Goal: Feedback & Contribution: Leave review/rating

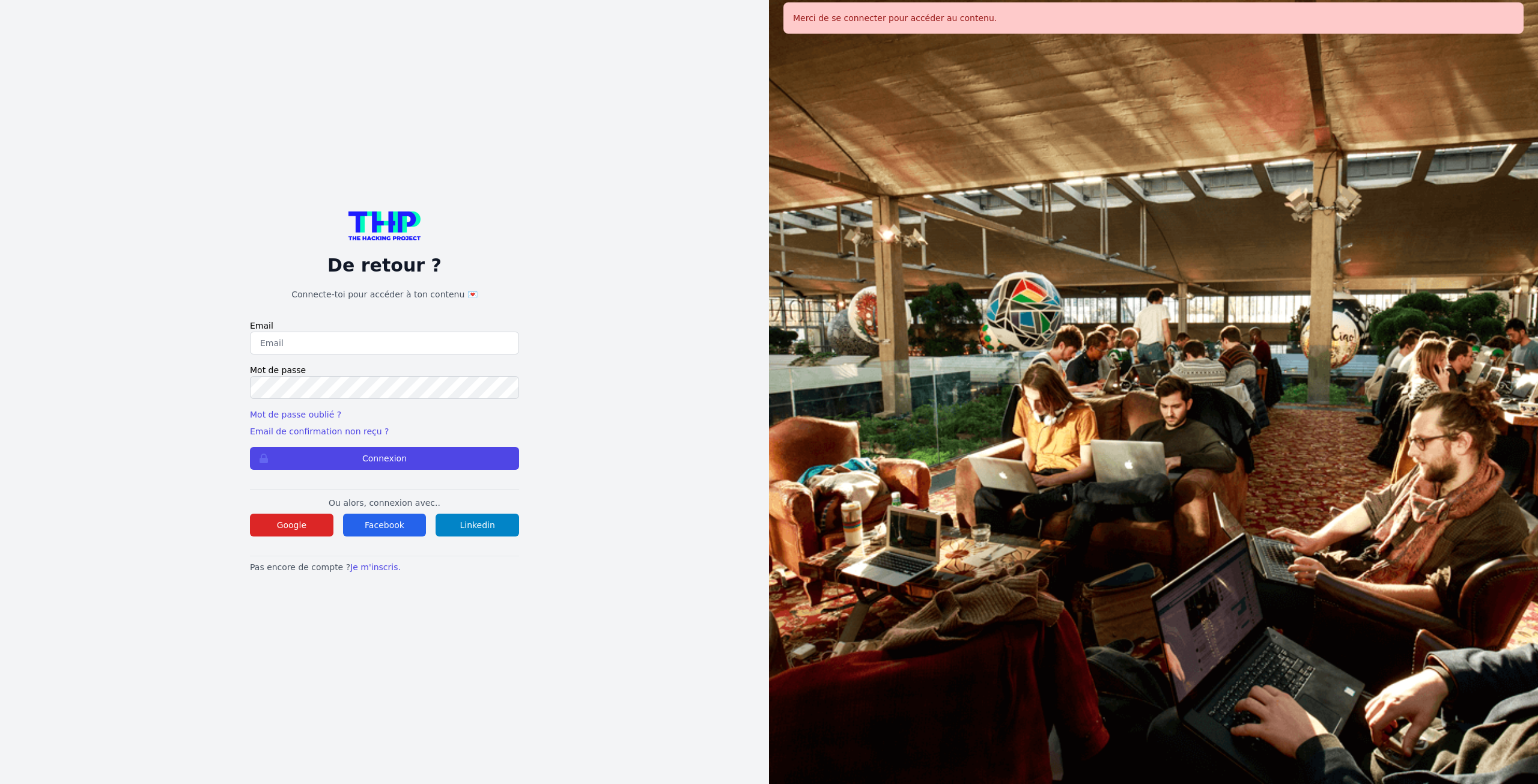
click at [267, 510] on div "Ou alors, connexion avec.. Google Facebook Linkedin" at bounding box center [385, 513] width 269 height 47
click at [274, 520] on button "Google" at bounding box center [292, 525] width 83 height 23
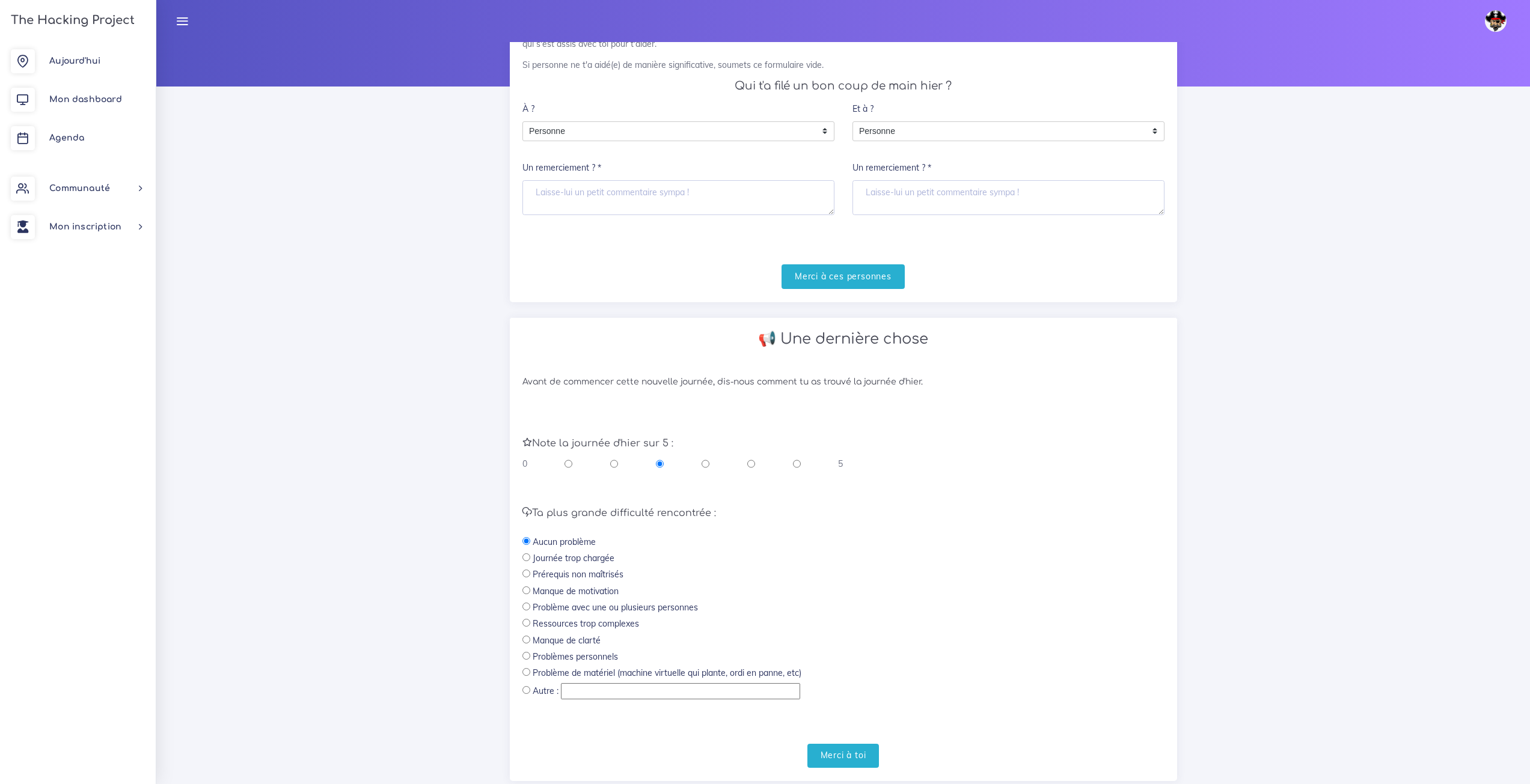
scroll to position [152, 0]
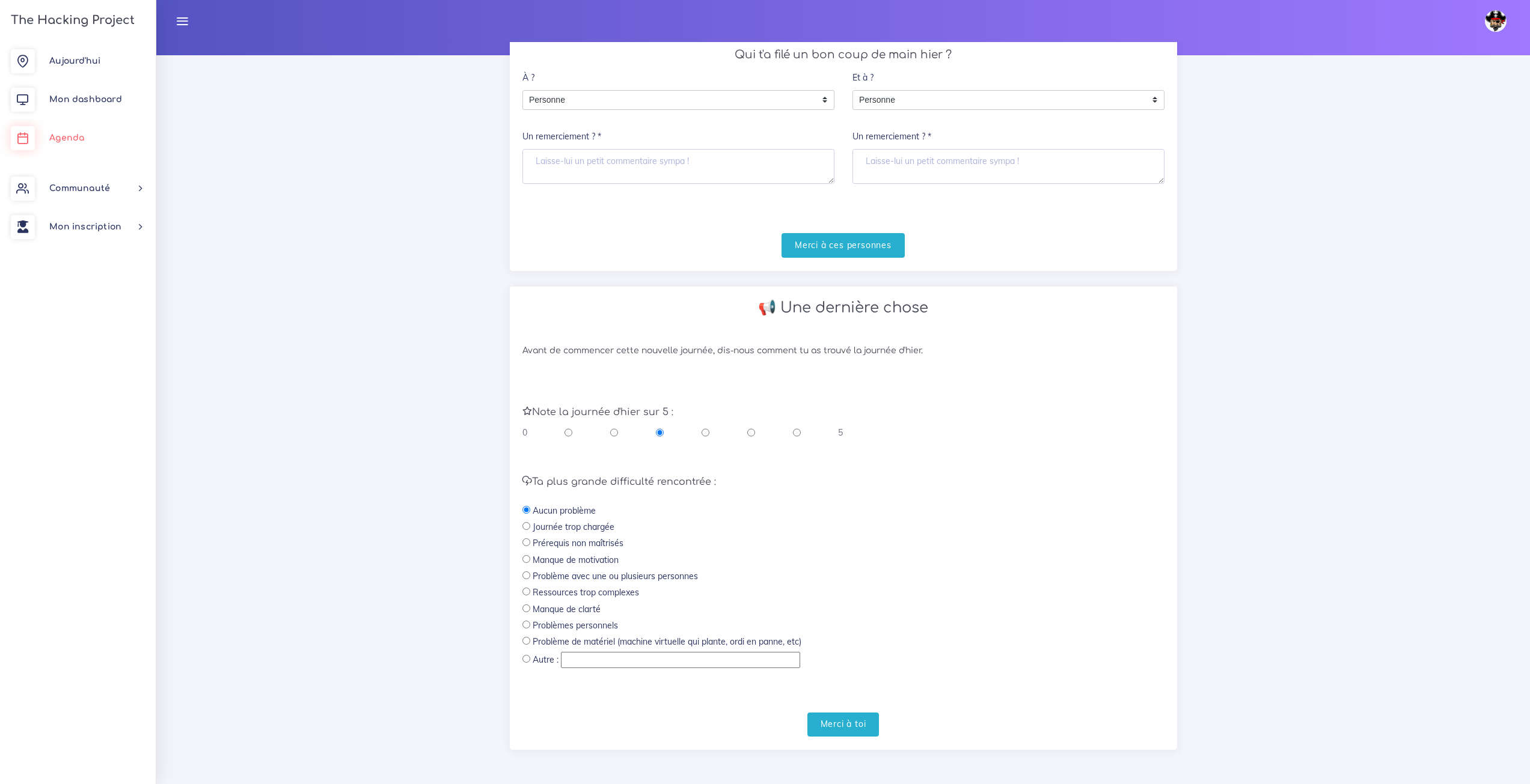
click at [114, 129] on link "Agenda" at bounding box center [78, 139] width 156 height 39
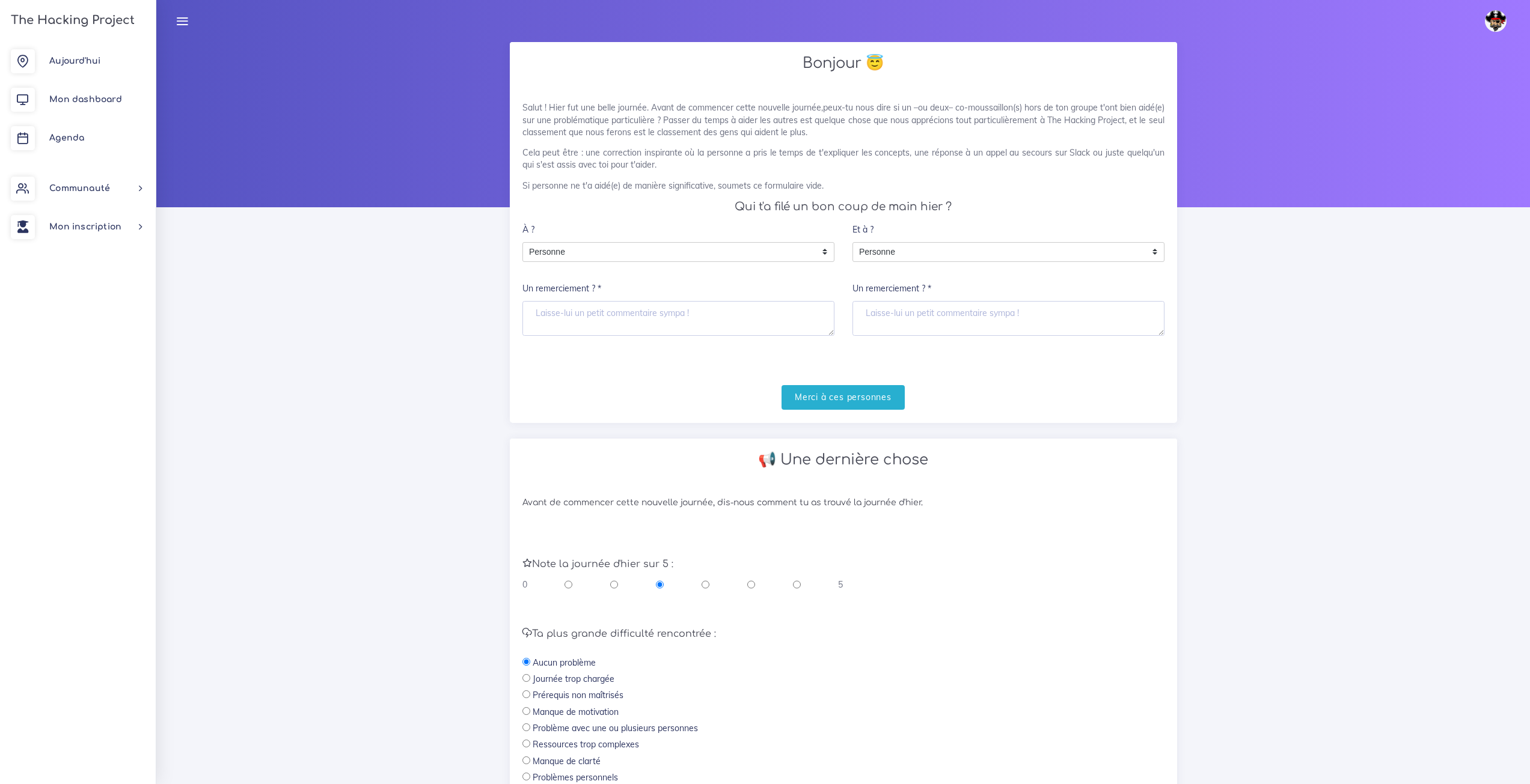
click at [114, 129] on link "Agenda" at bounding box center [78, 139] width 156 height 39
click at [598, 284] on label "Un remerciement ? *" at bounding box center [561, 289] width 79 height 24
click at [598, 301] on textarea "Un remerciement ? *" at bounding box center [679, 319] width 312 height 35
click at [598, 284] on label "Un remerciement ? *" at bounding box center [561, 289] width 79 height 24
click at [598, 301] on textarea "Un remerciement ? *" at bounding box center [679, 319] width 312 height 35
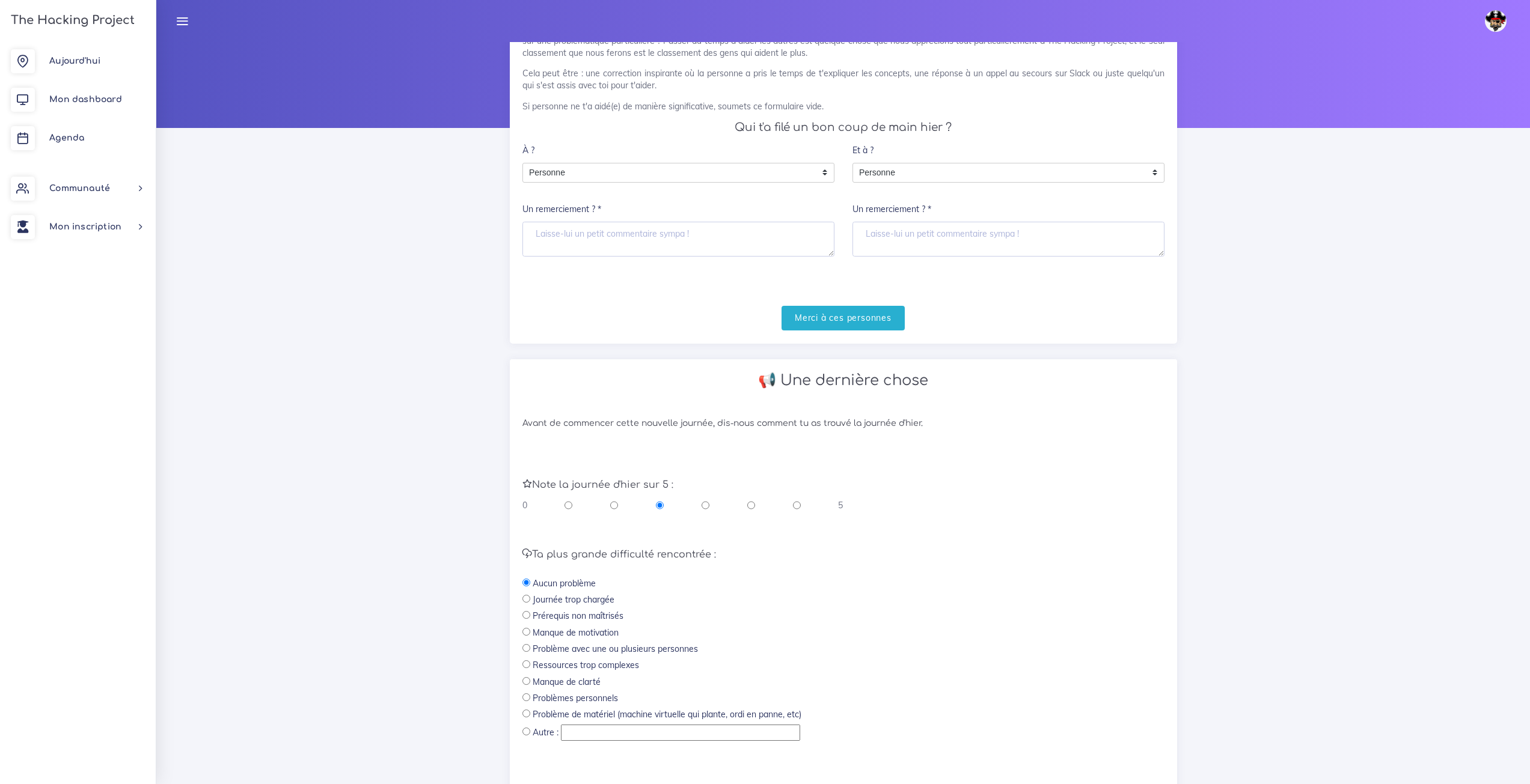
scroll to position [152, 0]
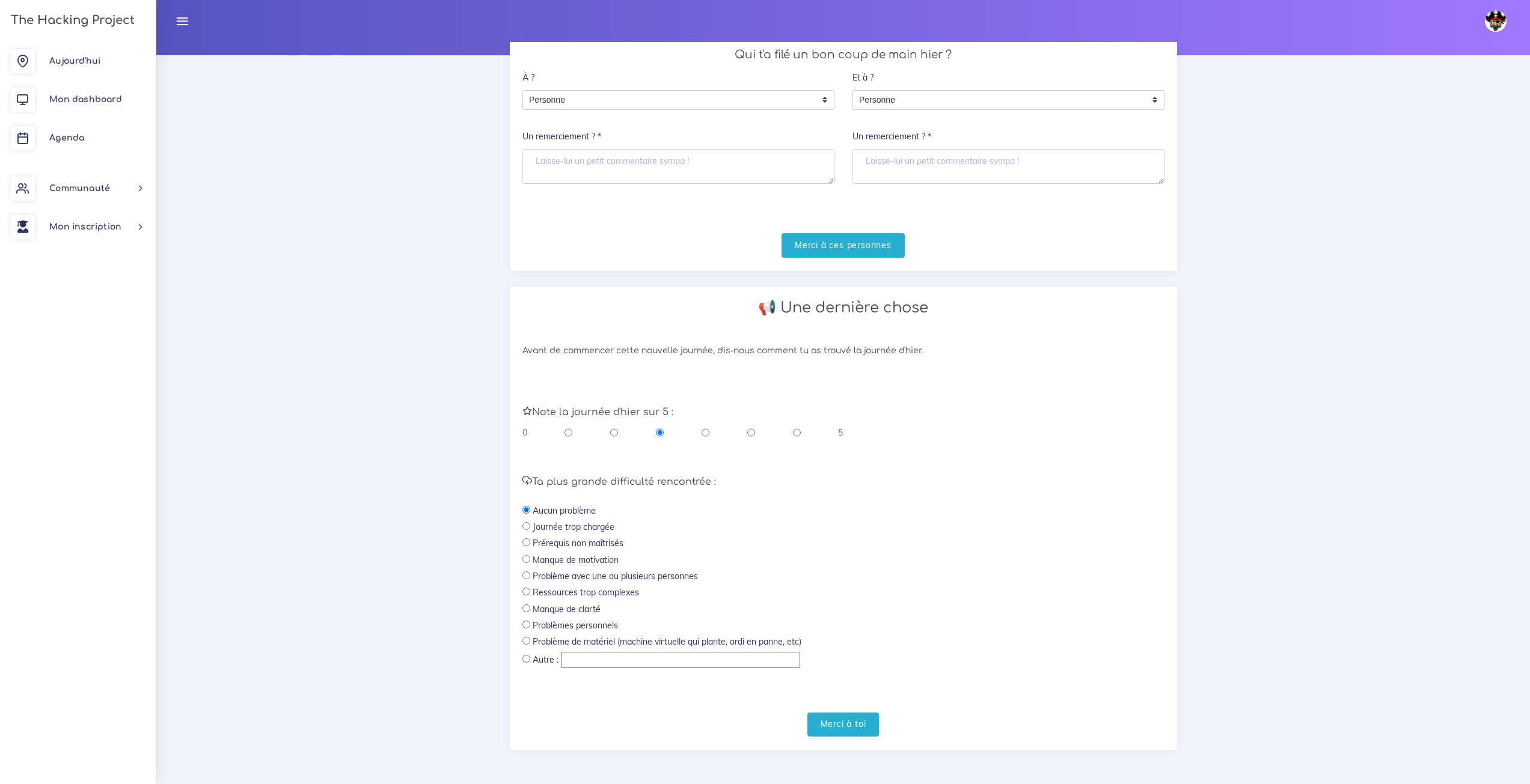
click at [799, 437] on input "radio" at bounding box center [797, 432] width 8 height 12
radio input "true"
click at [866, 723] on input "Merci à toi" at bounding box center [843, 724] width 72 height 24
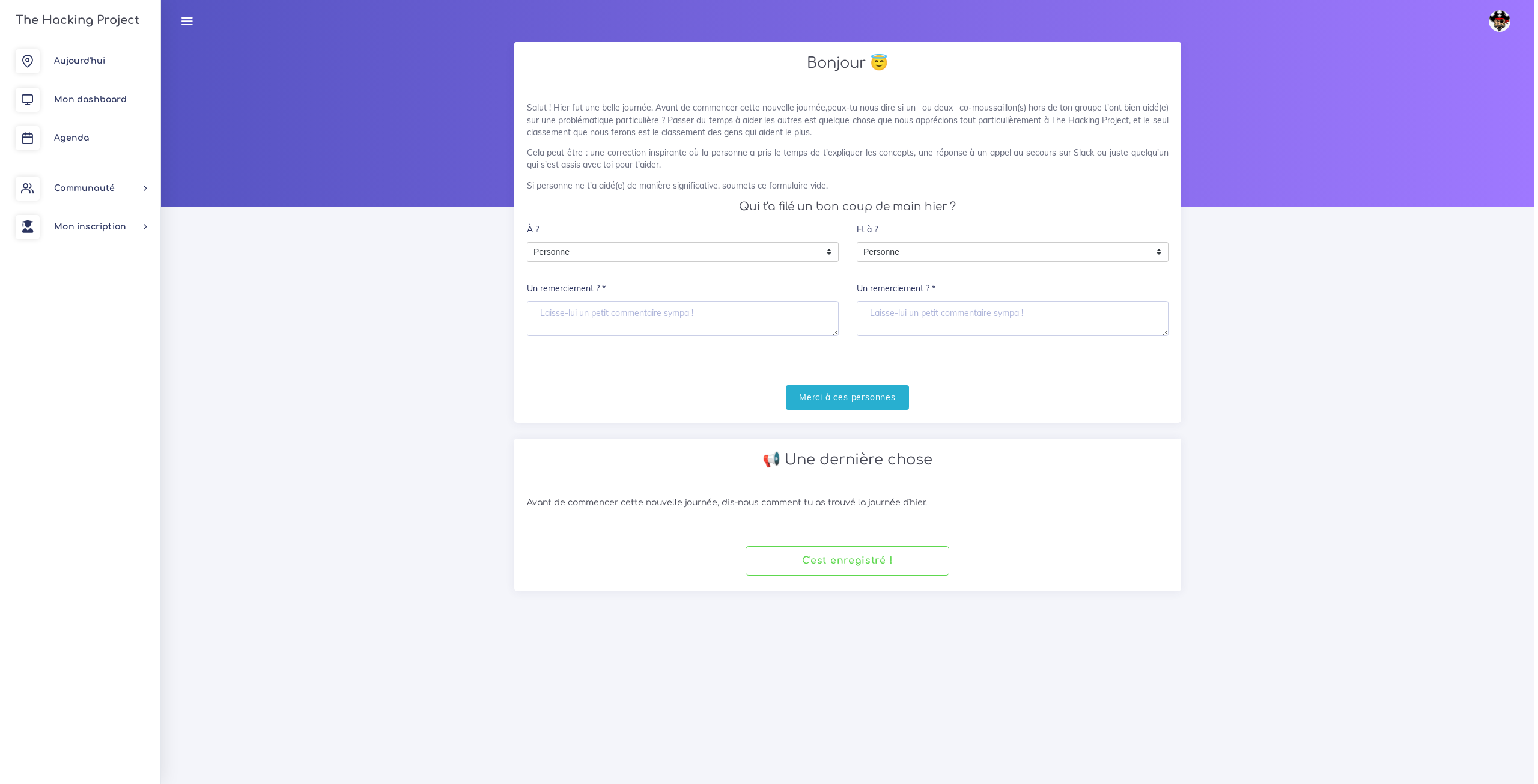
scroll to position [0, 0]
click at [592, 250] on span "Personne" at bounding box center [674, 252] width 293 height 19
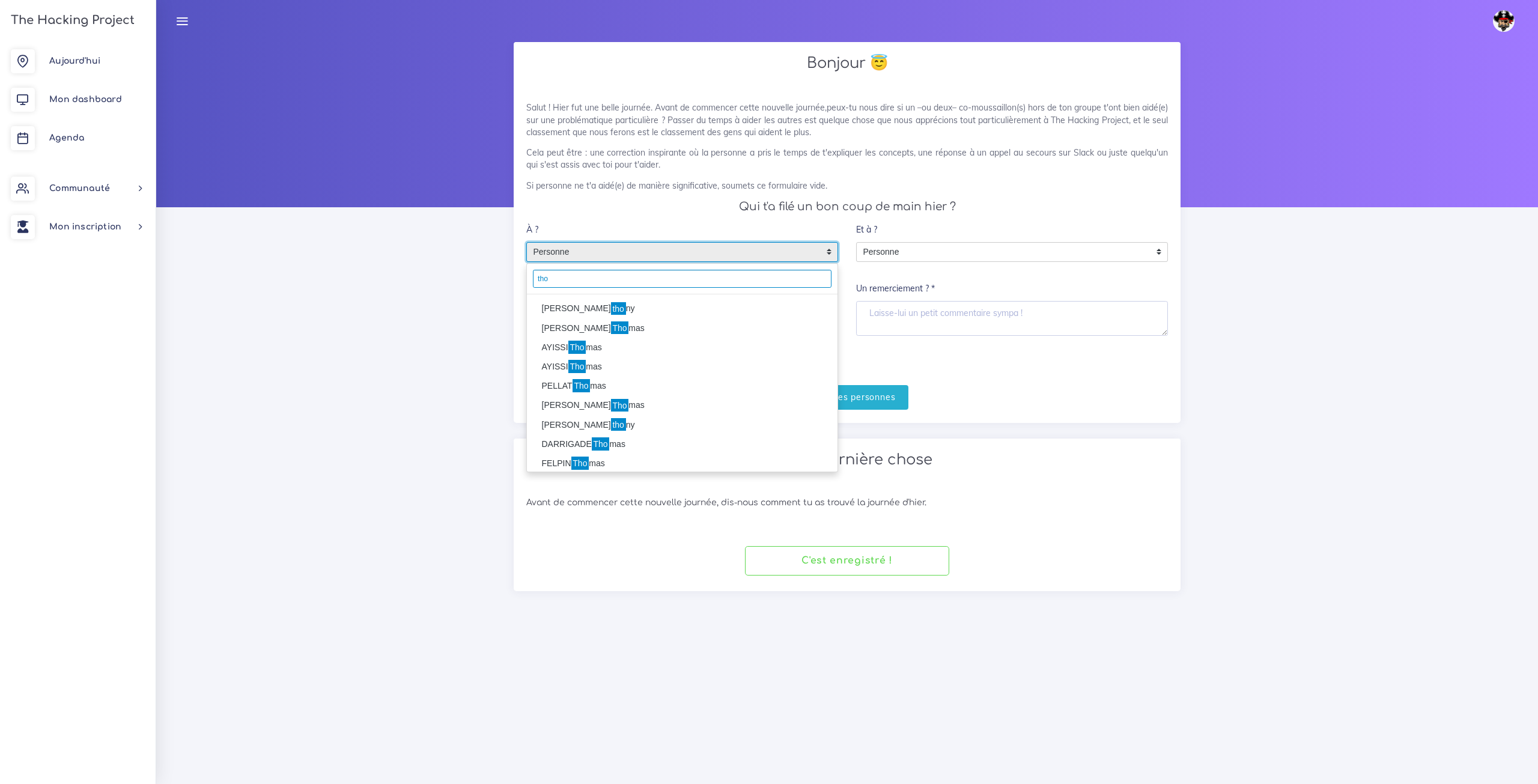
type input "tho"
click at [601, 329] on li "ALBERT Tho mas" at bounding box center [682, 329] width 310 height 19
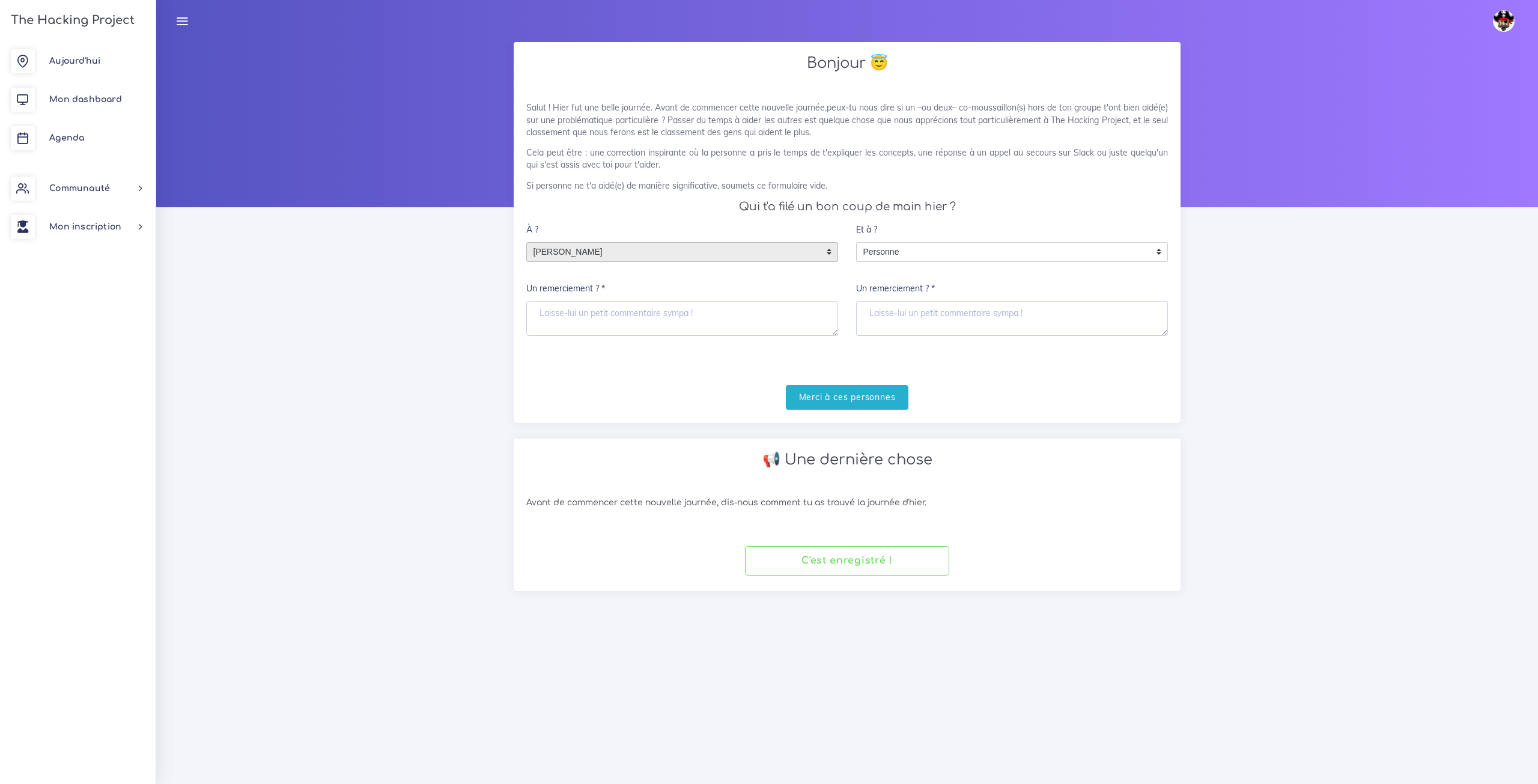
click at [913, 267] on div "Et à ? Personne Personne Personne Un remerciement ? *" at bounding box center [1012, 276] width 312 height 118
click at [921, 252] on span "Personne" at bounding box center [1003, 252] width 293 height 19
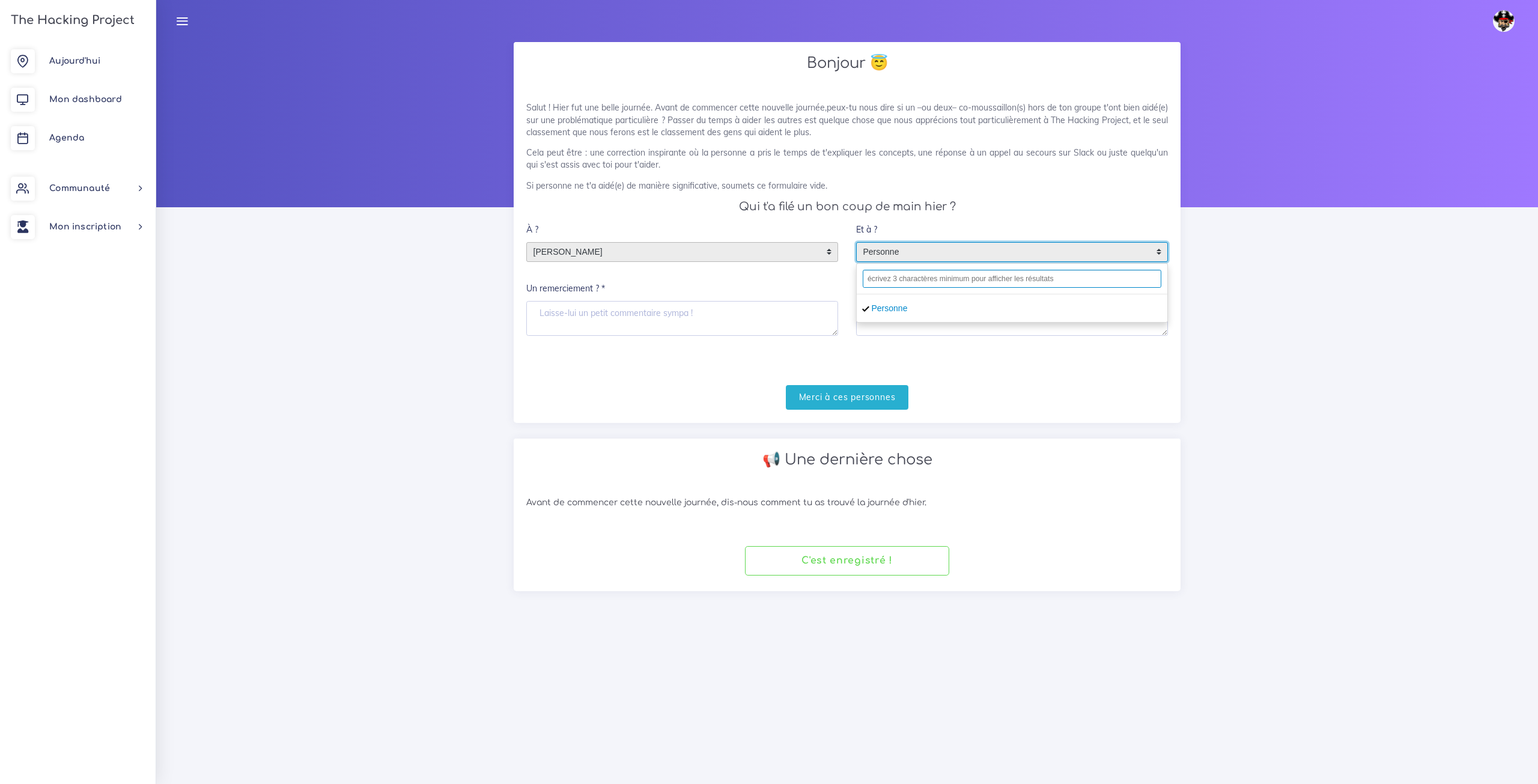
type input "l"
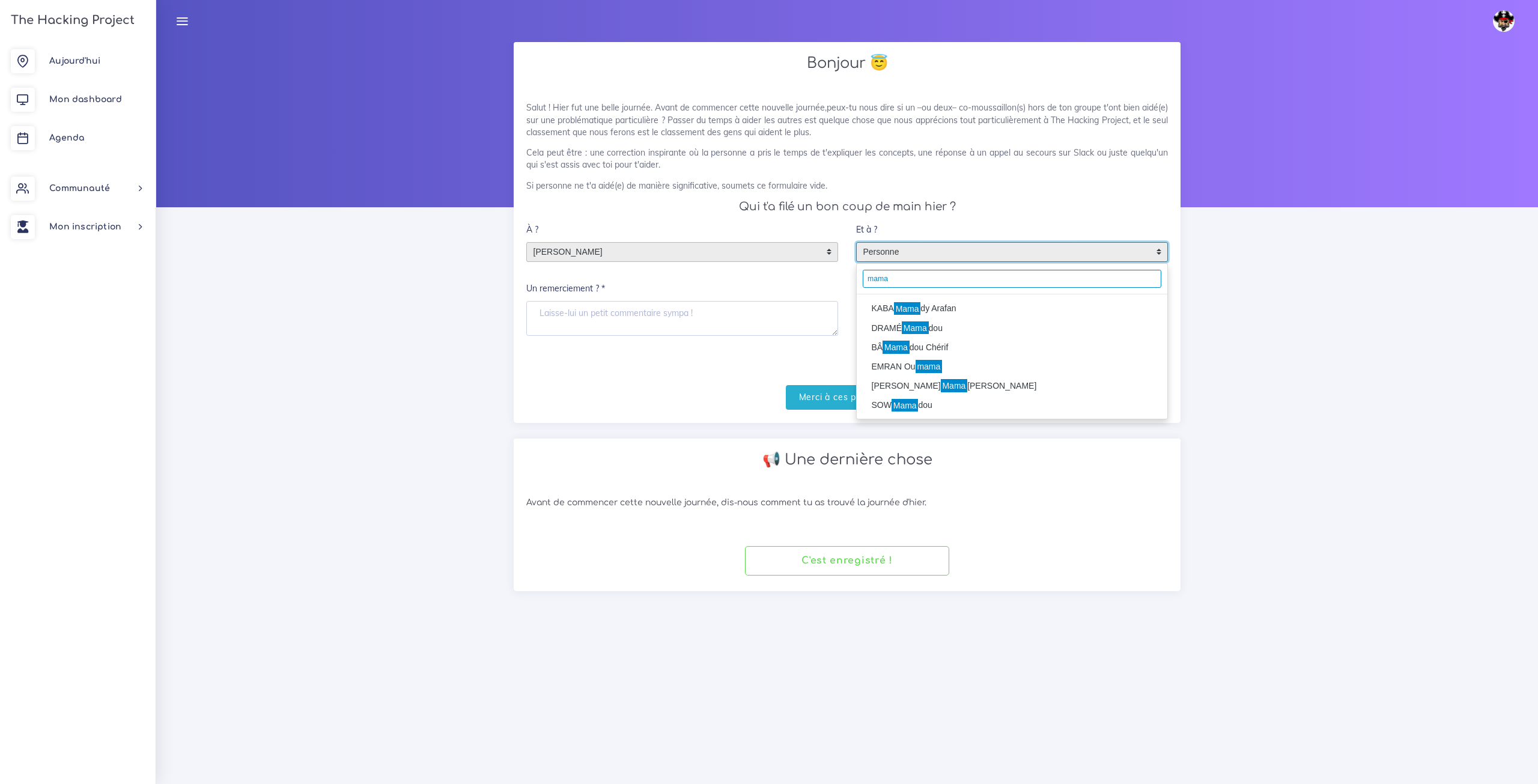
type input "mama"
click at [962, 304] on li "KABA Mama dy Arafan" at bounding box center [1012, 309] width 310 height 19
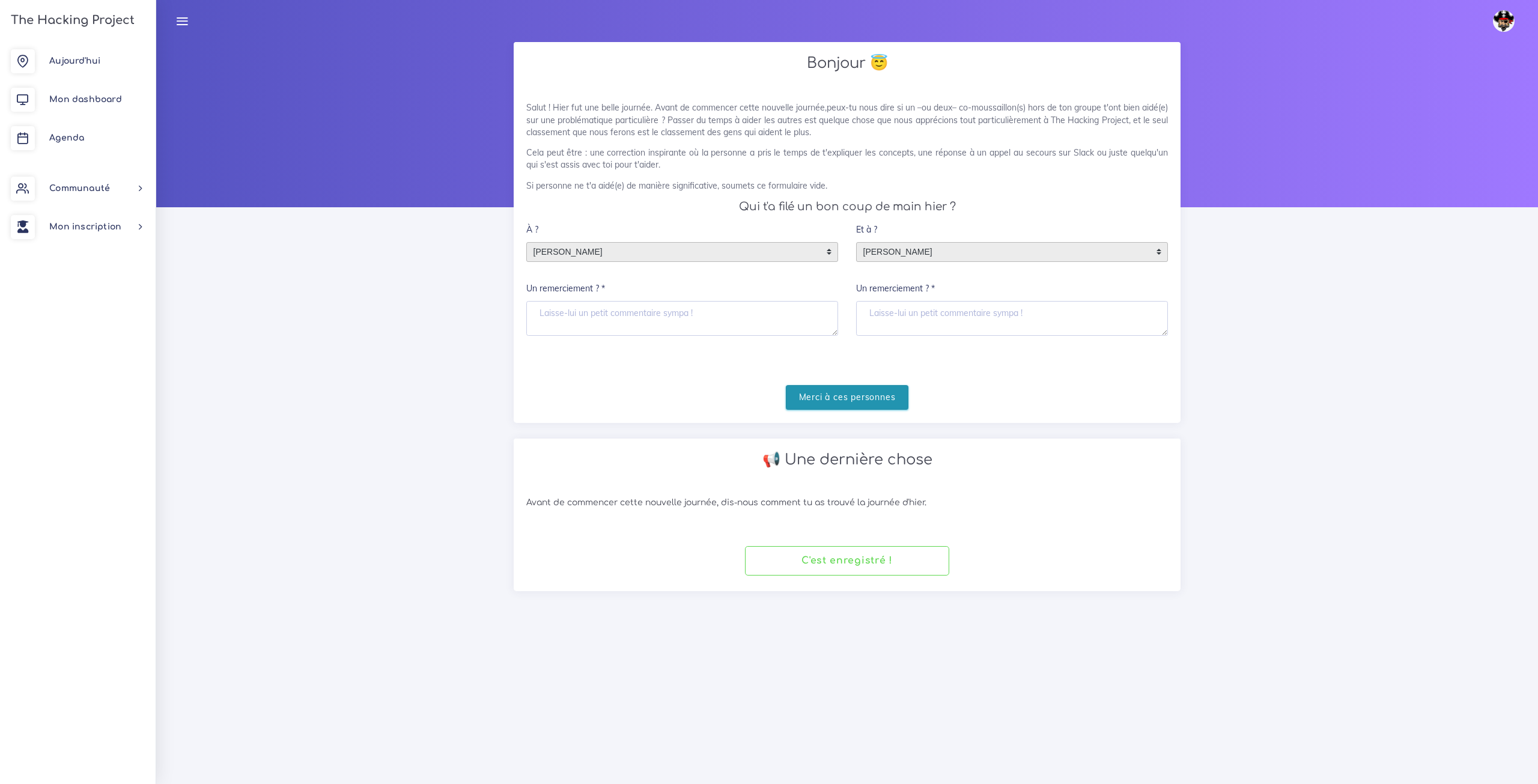
click at [879, 399] on input "Merci à ces personnes" at bounding box center [847, 396] width 123 height 24
click at [116, 144] on link "Agenda" at bounding box center [78, 139] width 156 height 39
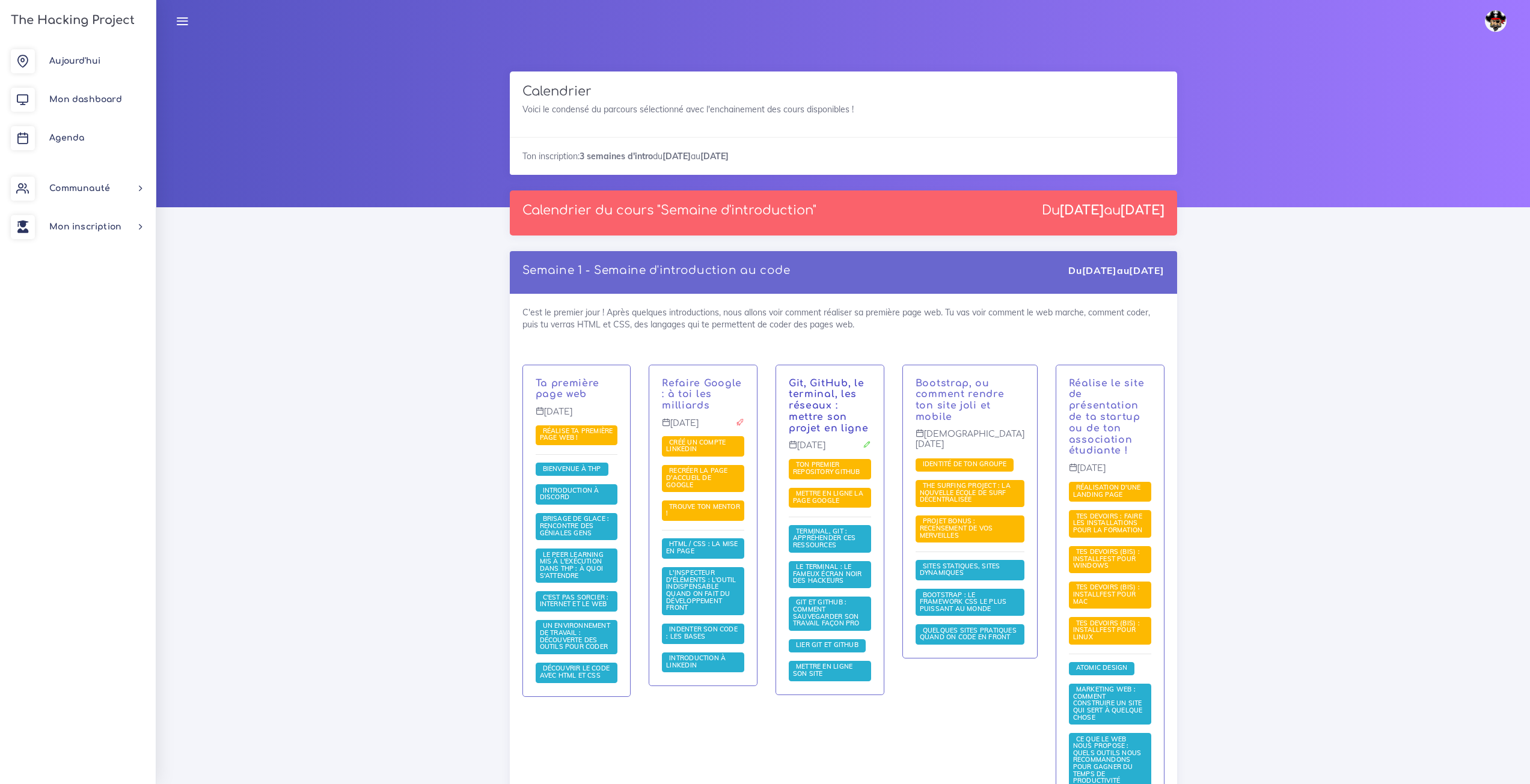
click at [829, 383] on link "Git, GitHub, le terminal, les réseaux : mettre son projet en ligne" at bounding box center [828, 406] width 80 height 56
click at [701, 405] on link "Refaire Google : à toi les milliards" at bounding box center [701, 394] width 80 height 34
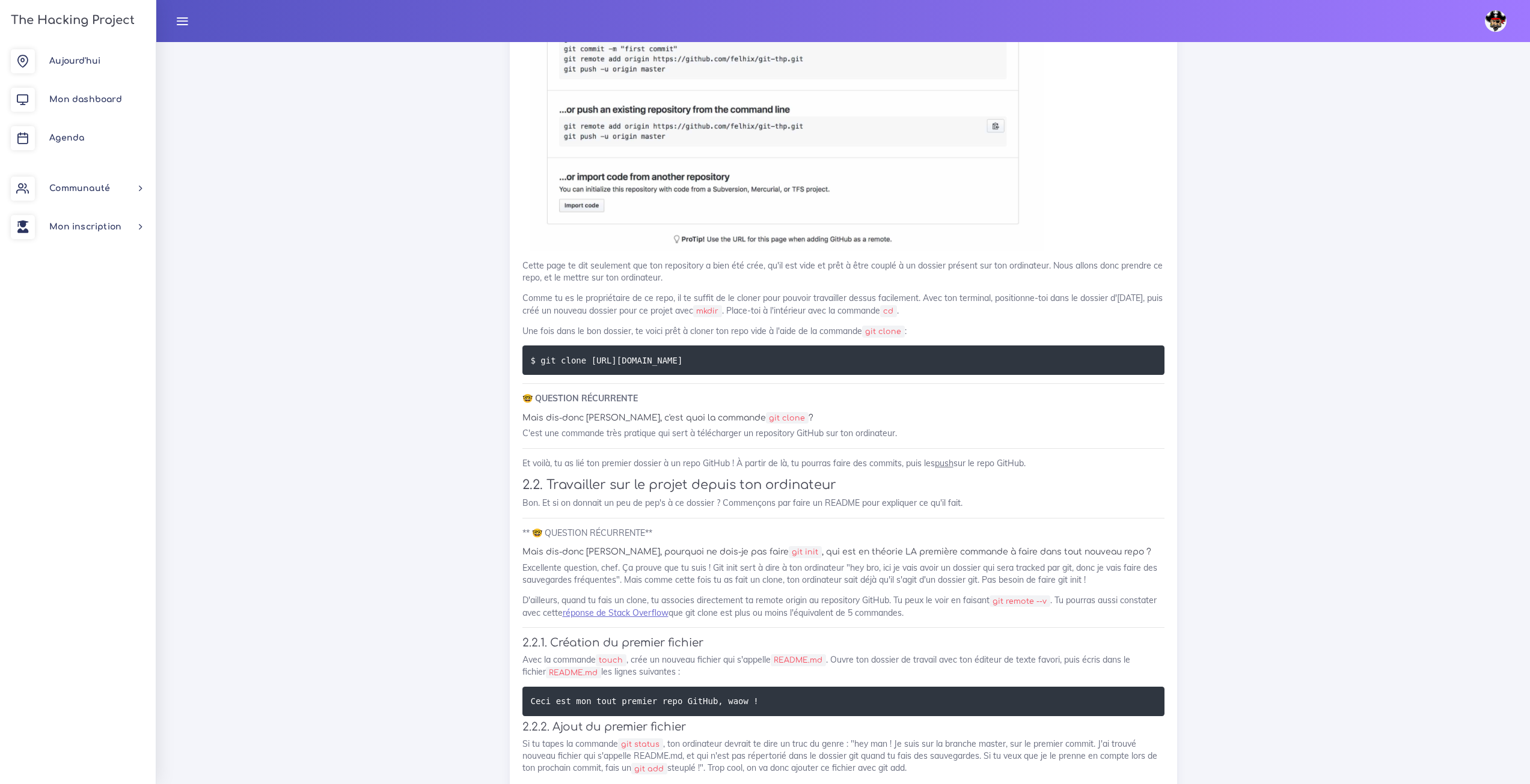
scroll to position [1502, 0]
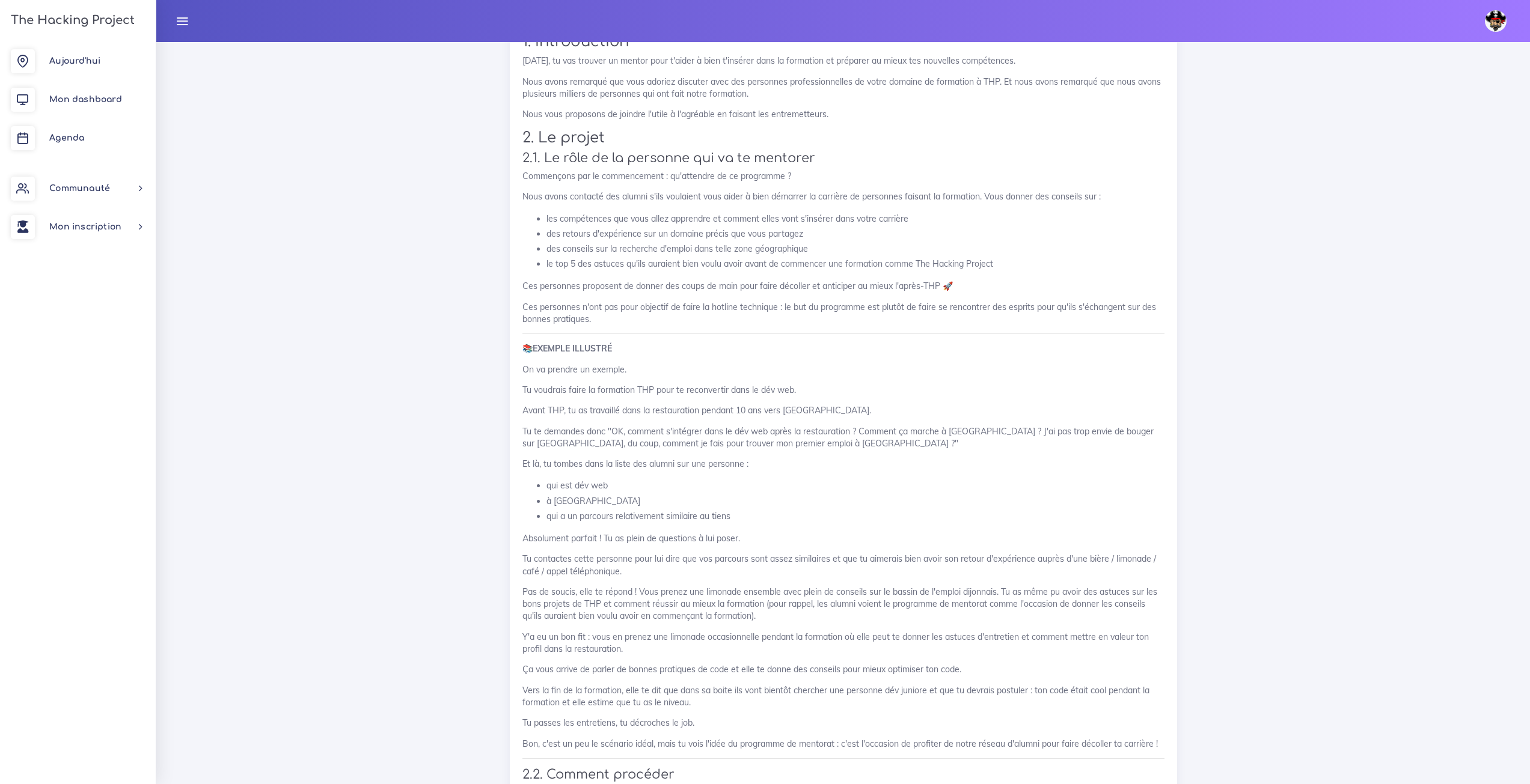
scroll to position [2462, 0]
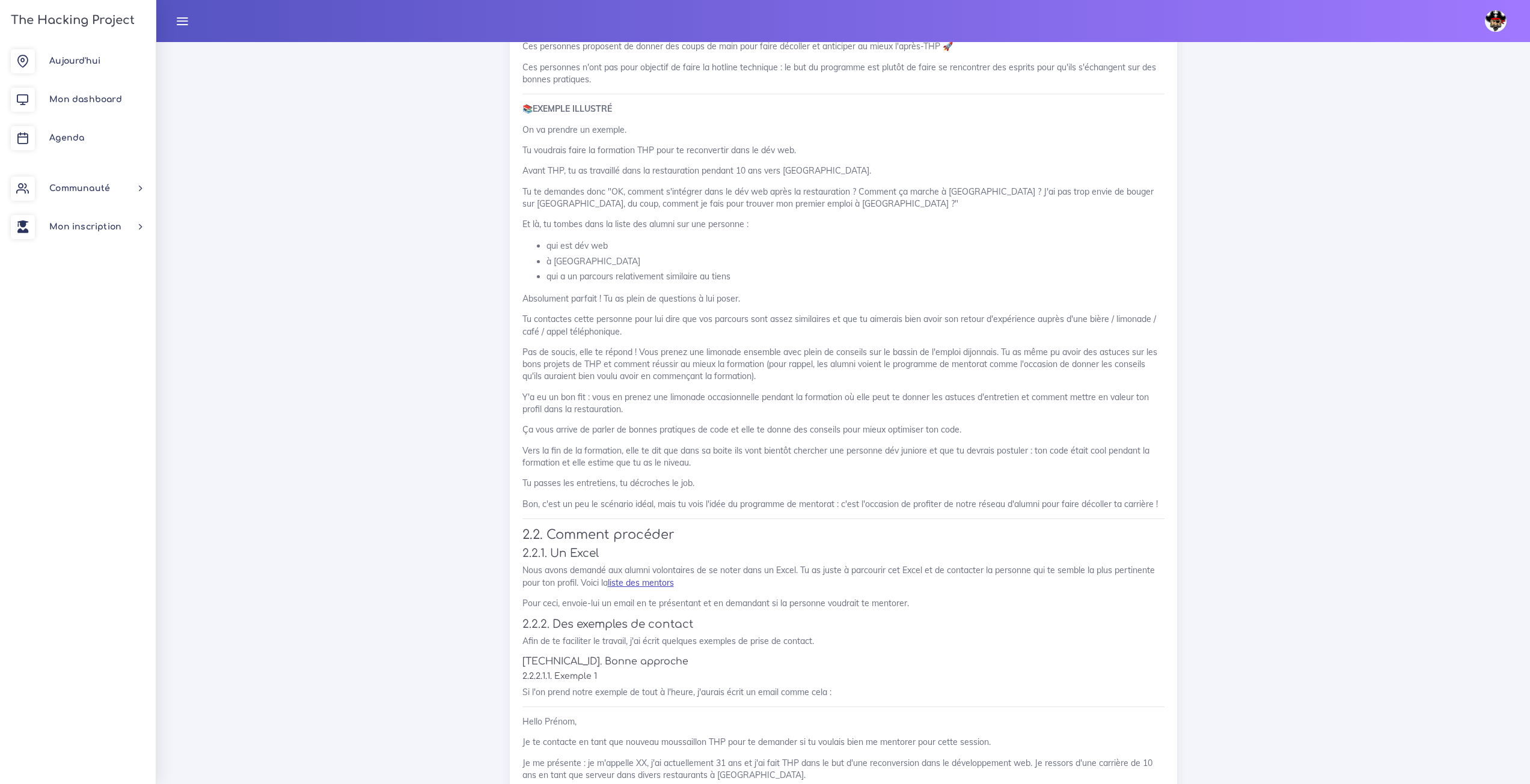
click at [630, 578] on link "liste des mentors" at bounding box center [641, 582] width 66 height 11
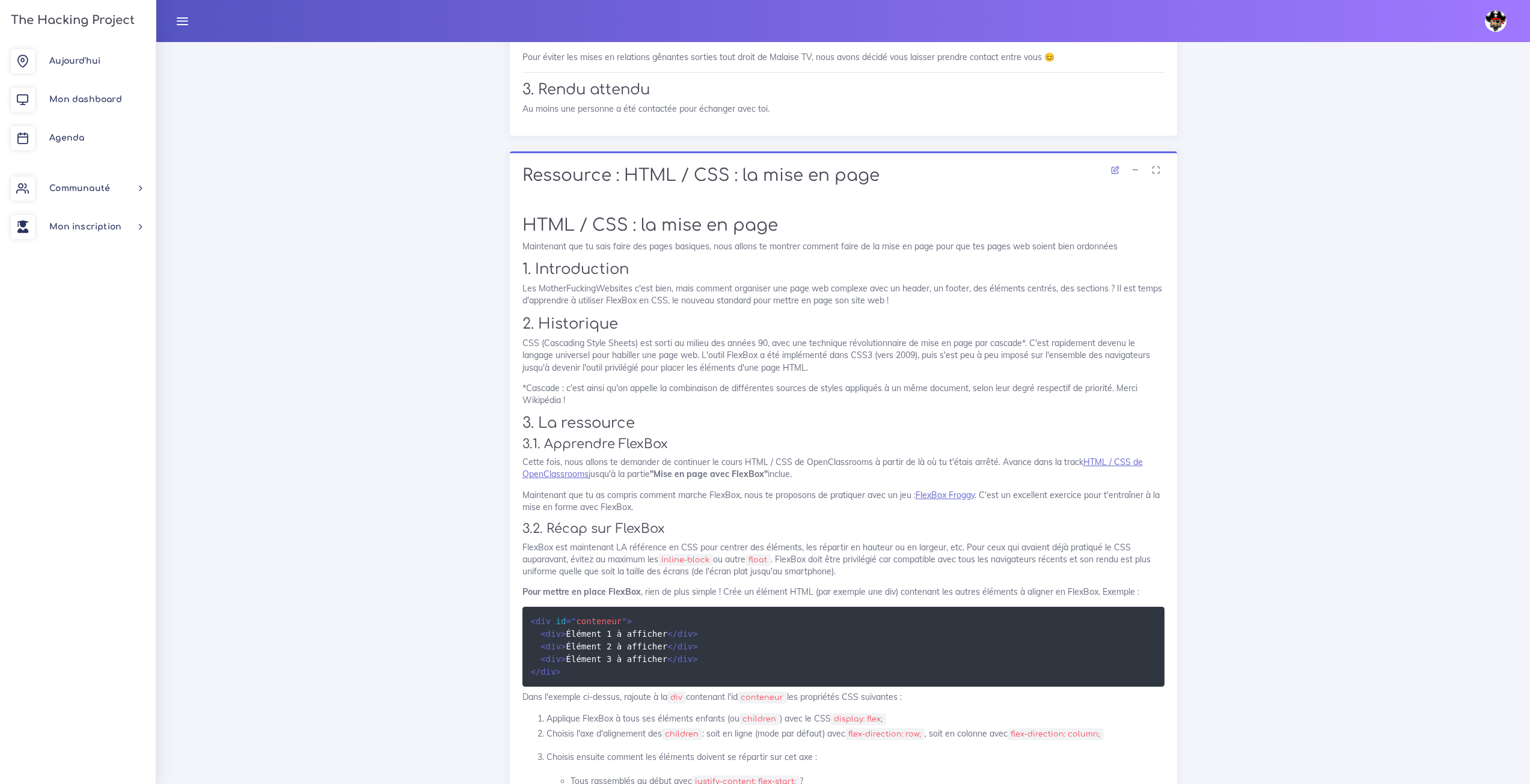
scroll to position [4565, 0]
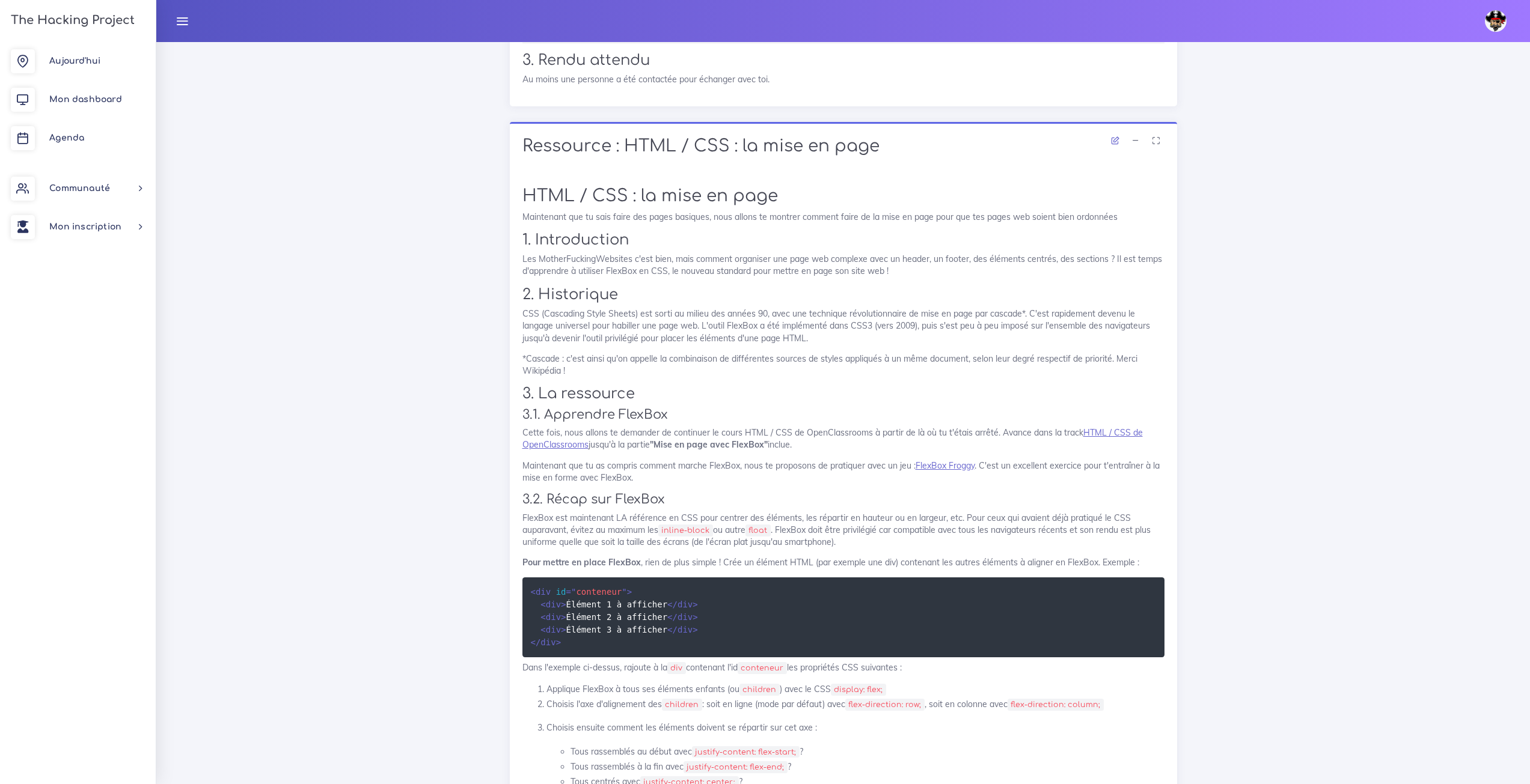
click at [1107, 427] on link "HTML / CSS de OpenClassrooms" at bounding box center [833, 439] width 621 height 23
